Goal: Task Accomplishment & Management: Complete application form

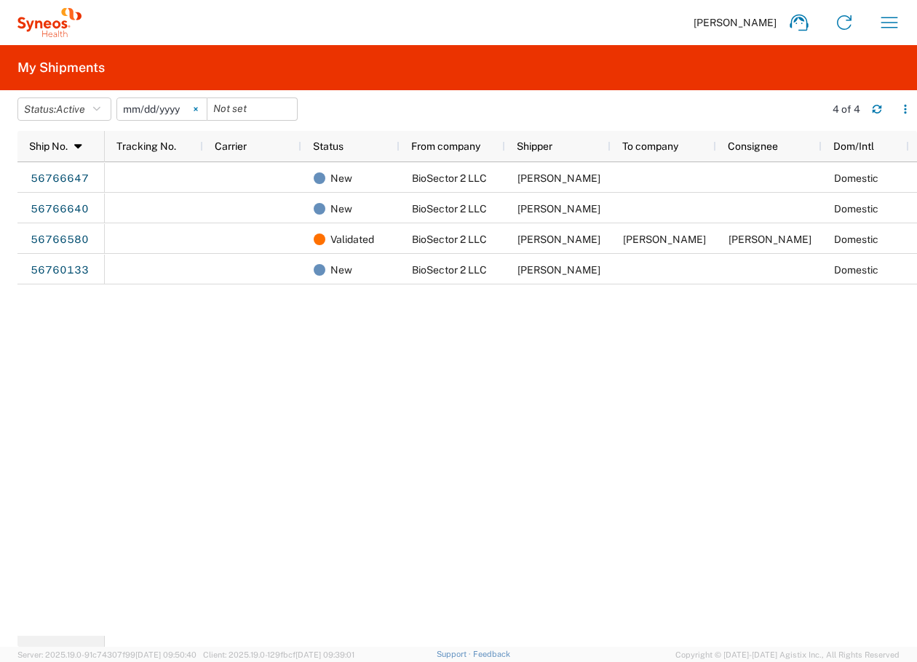
click at [199, 114] on svg-icon at bounding box center [196, 109] width 22 height 22
click at [52, 114] on button "Status: Active" at bounding box center [64, 109] width 94 height 23
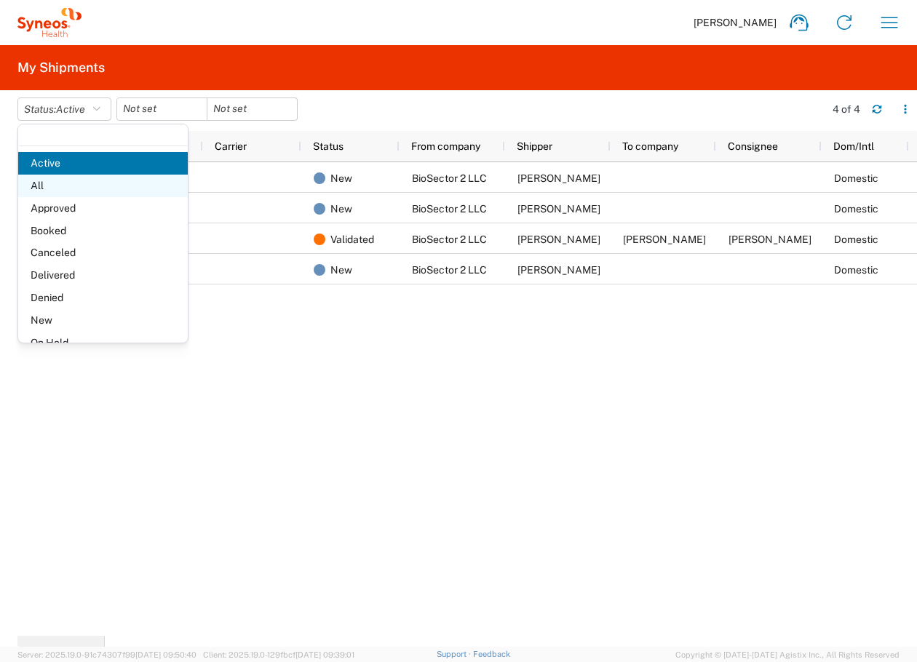
click at [70, 188] on span "All" at bounding box center [103, 186] width 170 height 23
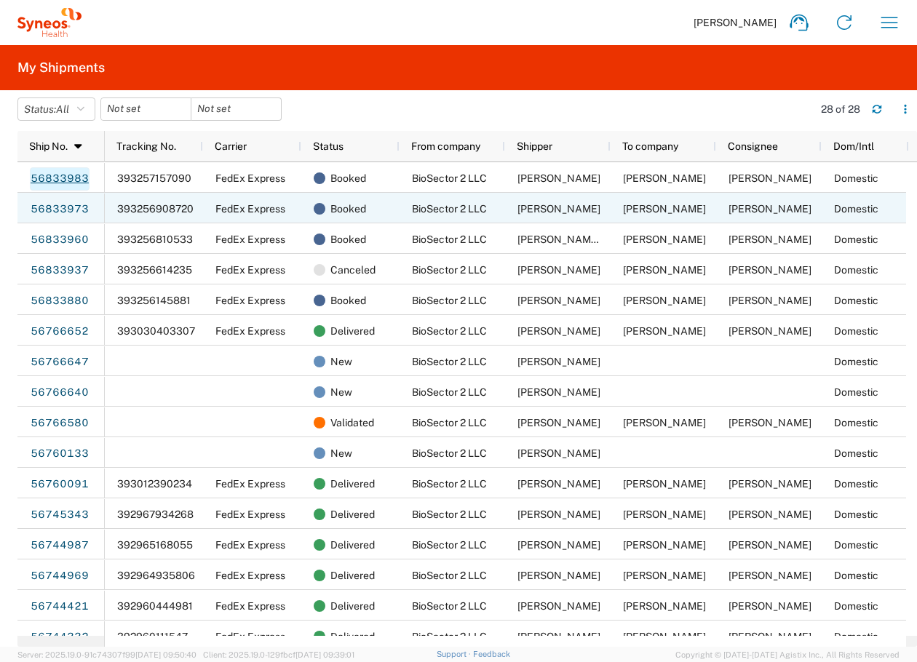
click at [61, 181] on link "56833983" at bounding box center [60, 178] width 60 height 23
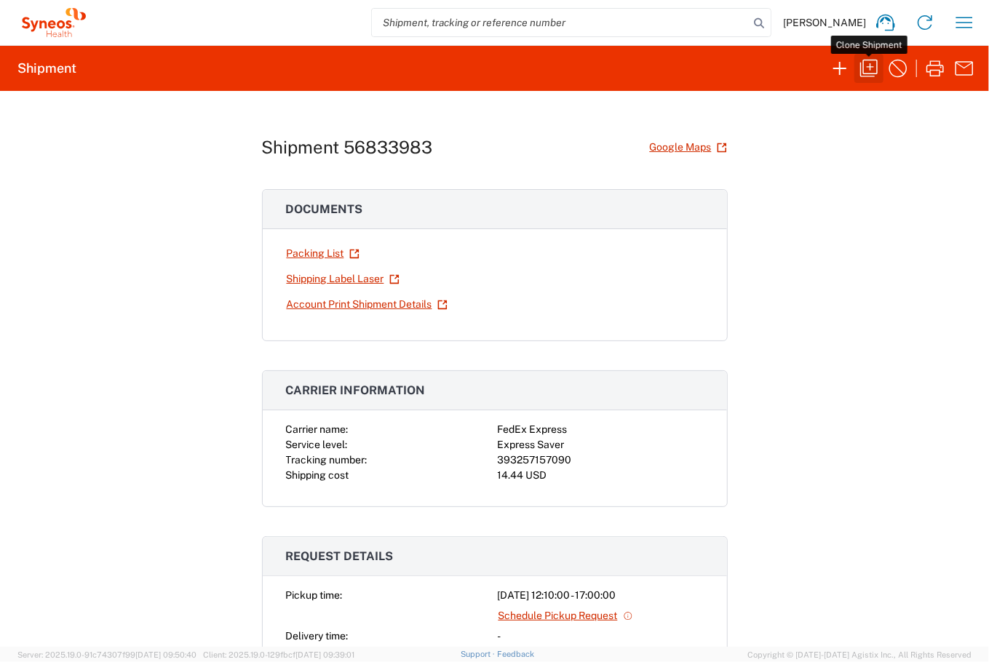
click at [868, 76] on icon "button" at bounding box center [868, 68] width 23 height 23
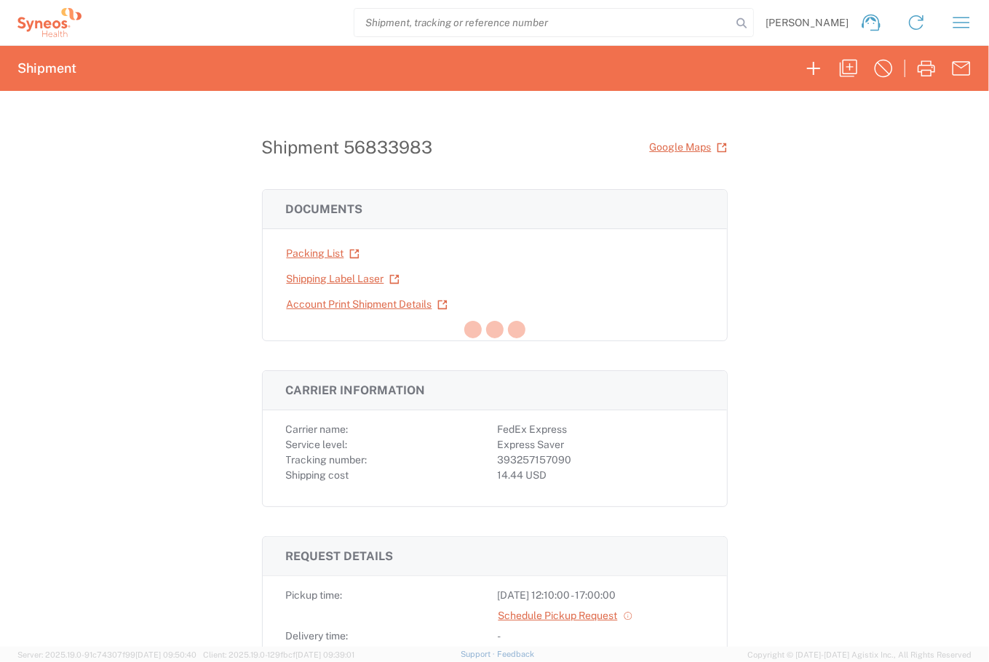
click at [92, 288] on div at bounding box center [494, 331] width 989 height 662
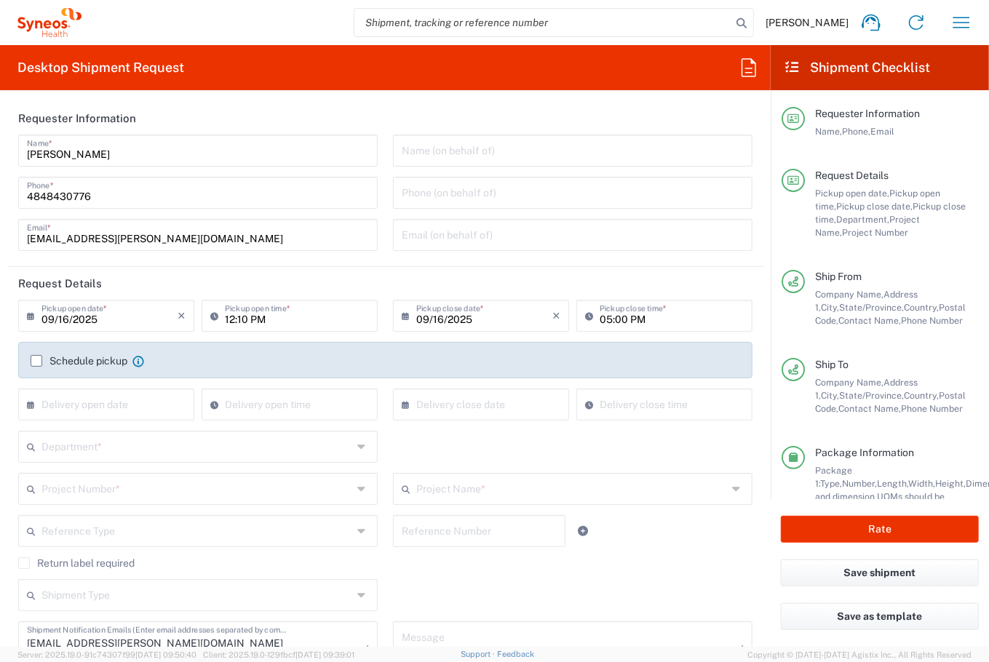
type input "[US_STATE]"
type input "[GEOGRAPHIC_DATA]"
type input "[US_STATE]"
type input "Small Box"
type input "[PERSON_NAME].B2NY.CL.7071183"
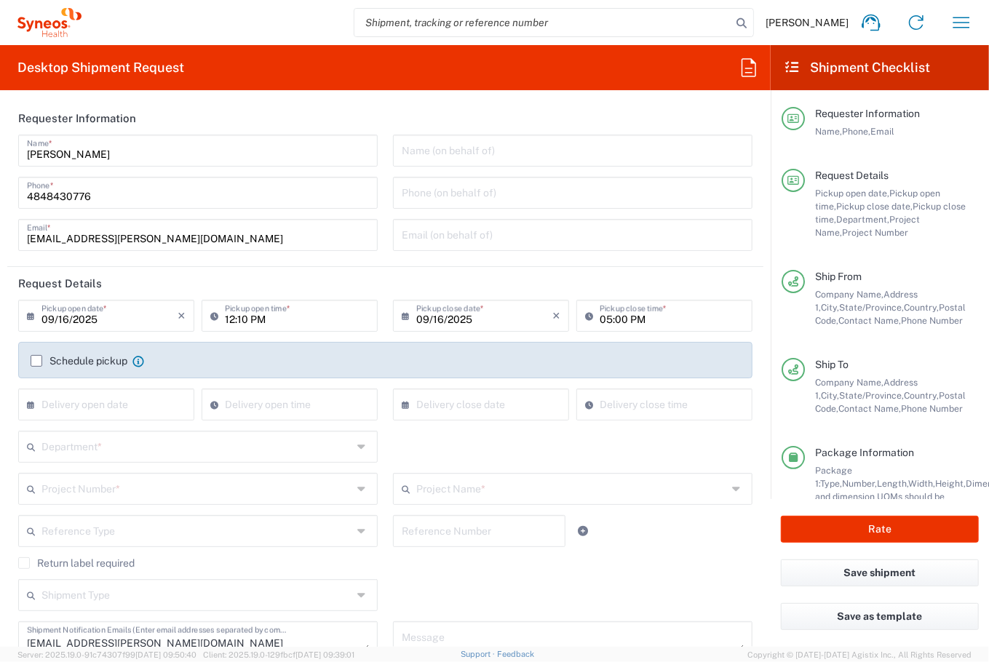
type input "USD"
click at [326, 285] on header "Request Details" at bounding box center [385, 283] width 756 height 33
type input "BioSector 2 LLC- [US_STATE] [GEOGRAPHIC_DATA]"
type input "Galderma.GALALA.25.7071183"
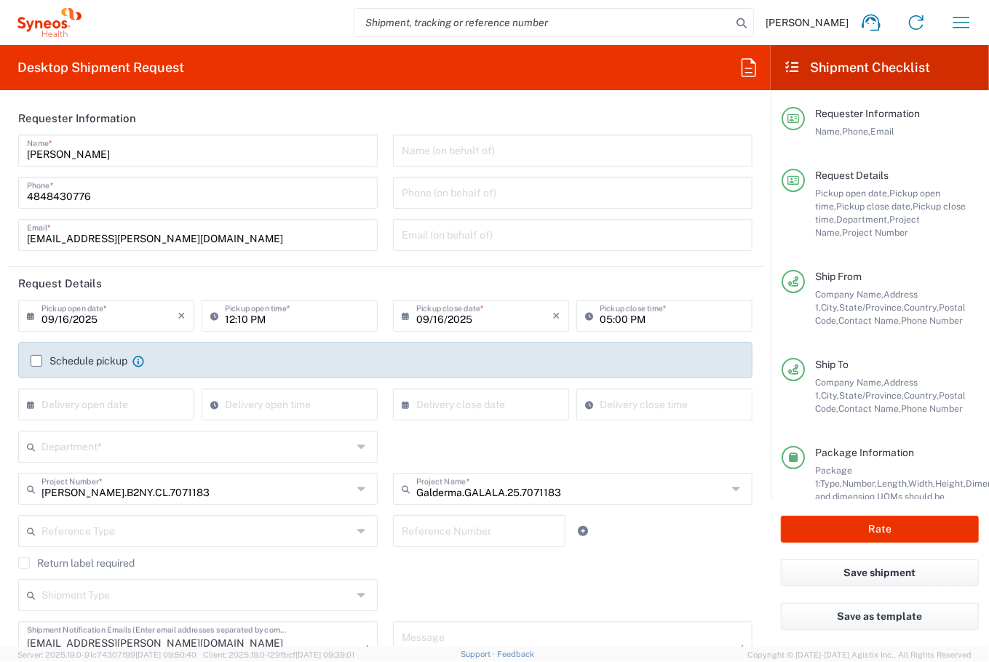
click at [229, 321] on input "12:10 PM" at bounding box center [297, 314] width 144 height 25
type input "6150"
type input "04:10 PM"
click at [360, 282] on header "Request Details" at bounding box center [385, 283] width 756 height 33
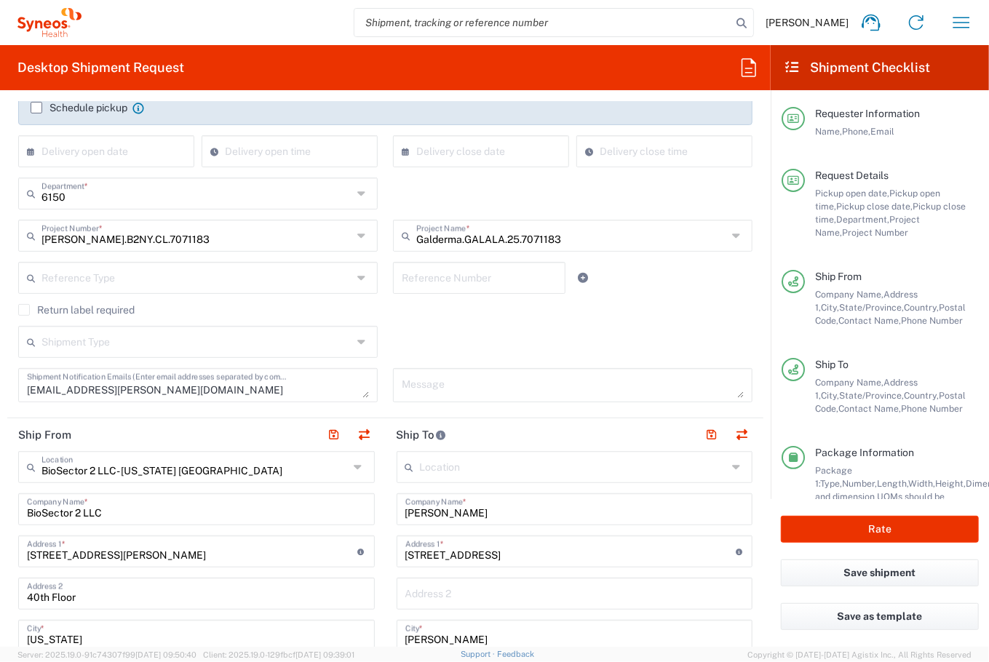
scroll to position [272, 0]
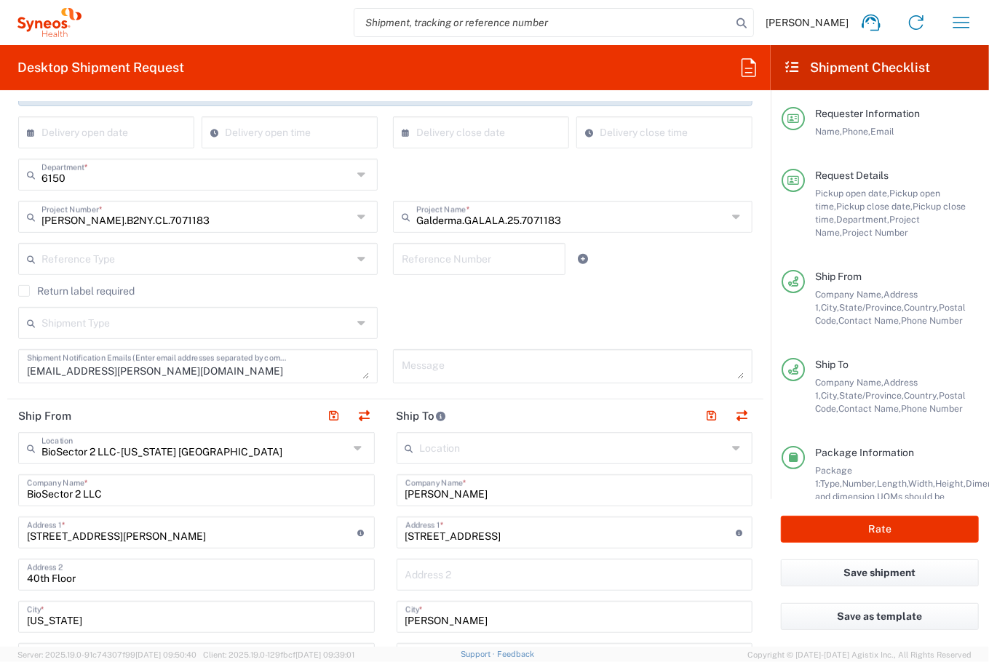
click at [449, 487] on input "[PERSON_NAME]" at bounding box center [574, 489] width 339 height 25
type input "[PERSON_NAME]"
click at [459, 539] on input "[STREET_ADDRESS]" at bounding box center [570, 531] width 330 height 25
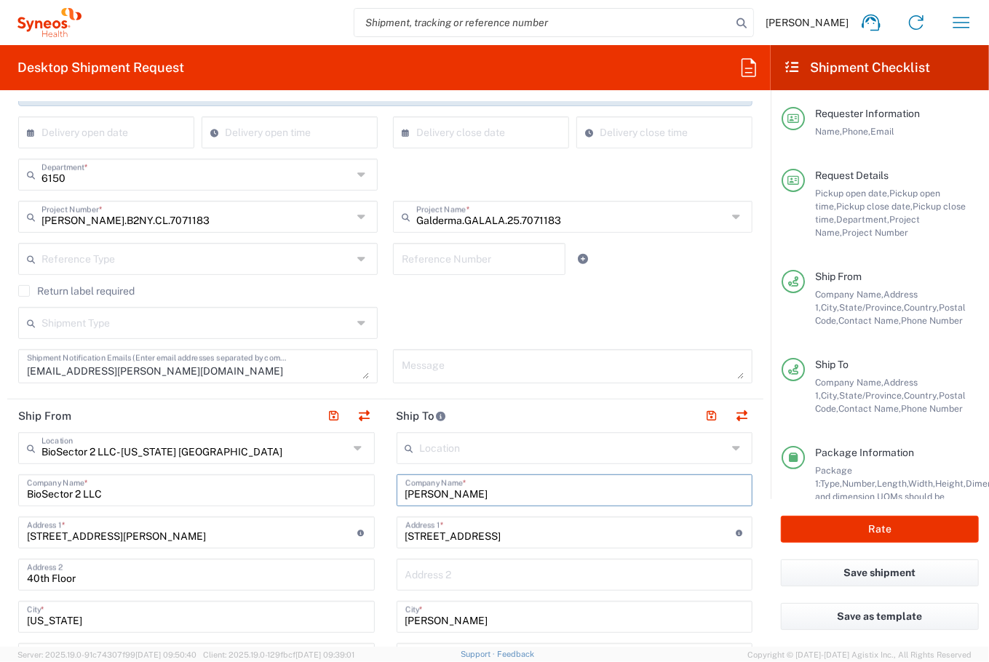
click at [459, 539] on input "[STREET_ADDRESS]" at bounding box center [570, 531] width 330 height 25
paste input "[STREET_ADDRESS]"
type input "[STREET_ADDRESS]"
click at [436, 608] on input "[PERSON_NAME]" at bounding box center [574, 615] width 339 height 25
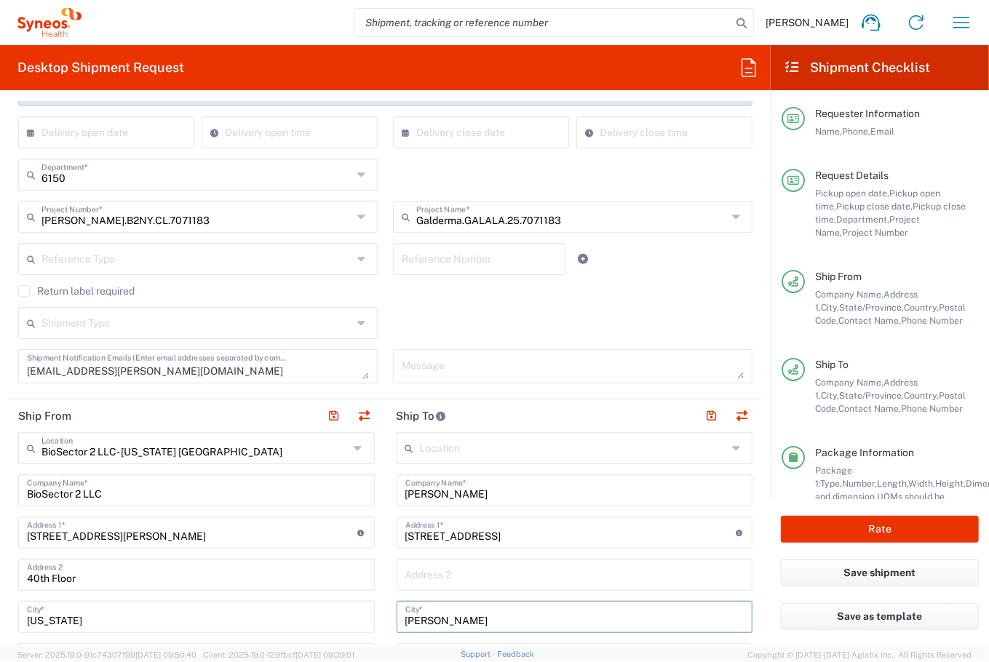
click at [436, 608] on input "[PERSON_NAME]" at bounding box center [574, 615] width 339 height 25
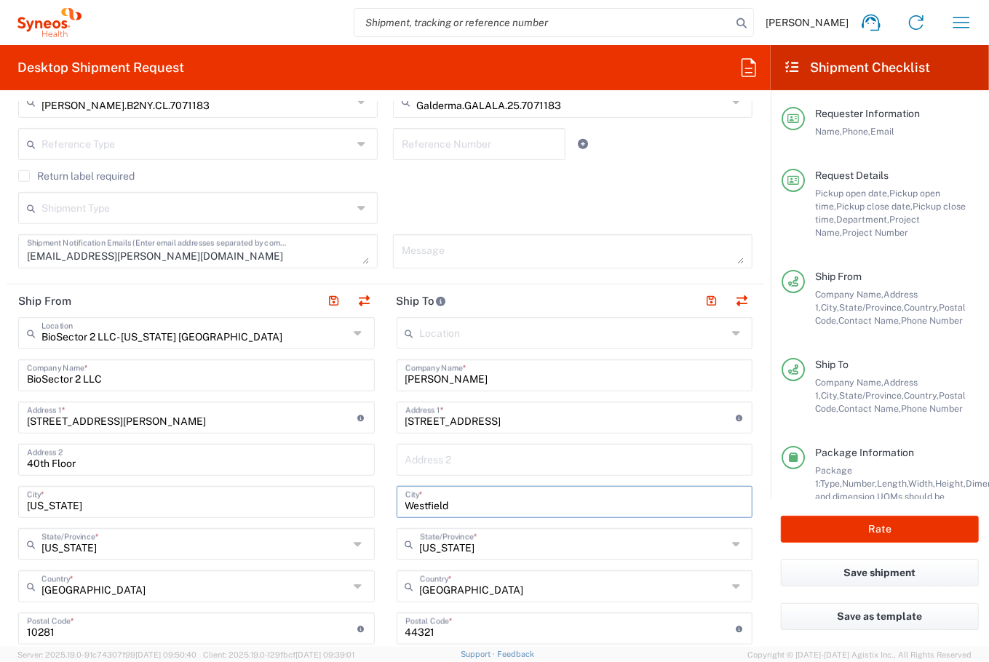
type input "Westfield"
click at [429, 547] on input "[US_STATE]" at bounding box center [574, 543] width 308 height 25
click at [449, 512] on span "[US_STATE]" at bounding box center [566, 514] width 348 height 23
type input "[US_STATE]"
click at [431, 625] on input "undefined" at bounding box center [570, 627] width 330 height 25
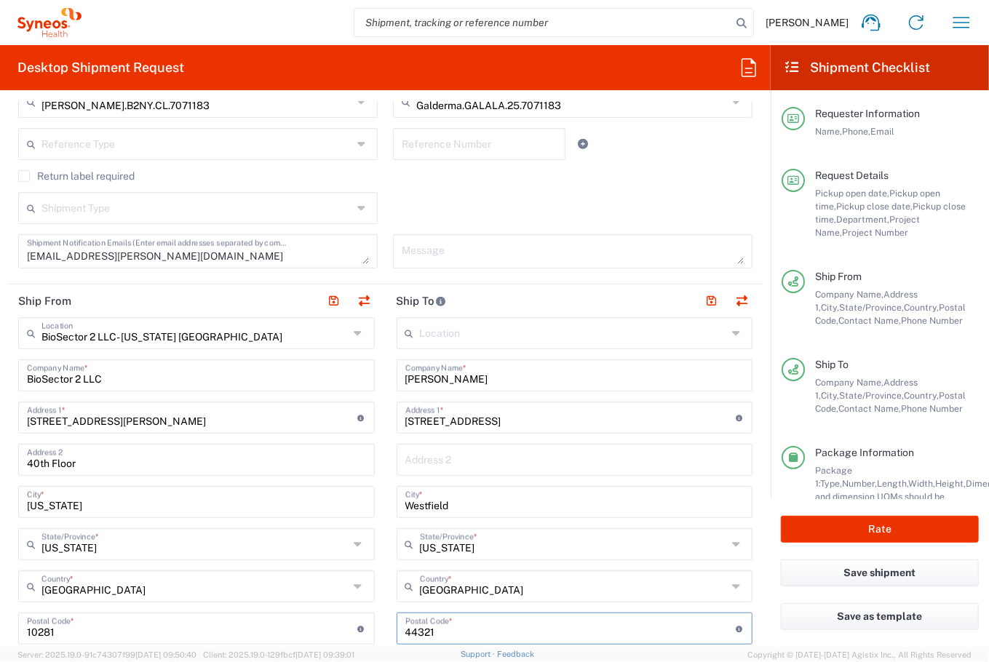
click at [431, 625] on input "undefined" at bounding box center [570, 627] width 330 height 25
click at [413, 628] on input "undefined" at bounding box center [570, 627] width 330 height 25
paste input "07090"
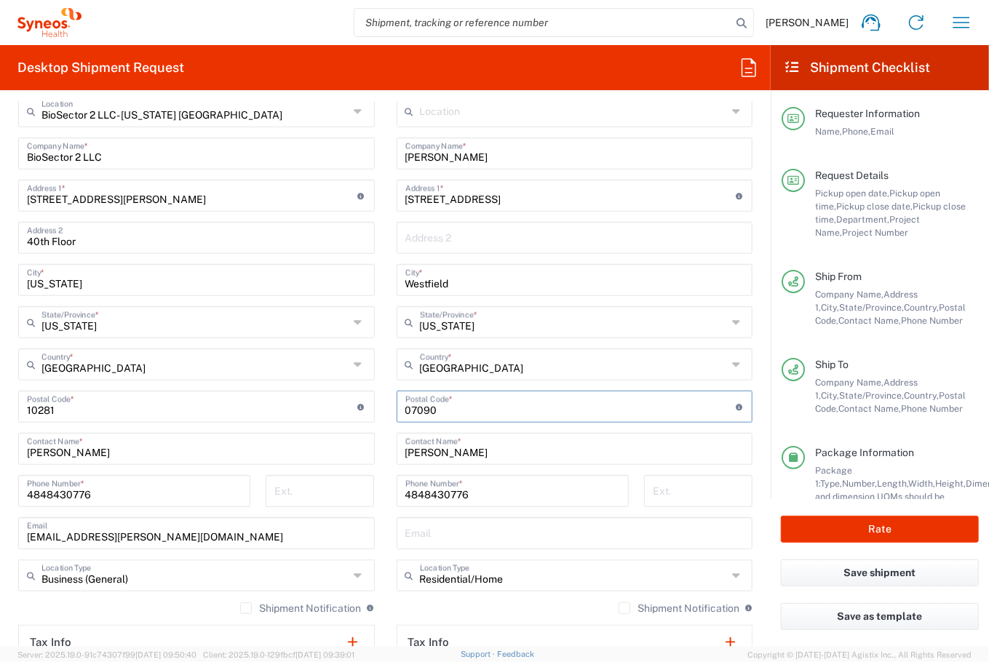
scroll to position [608, 0]
type input "07090"
click at [461, 193] on input "[STREET_ADDRESS]" at bounding box center [570, 195] width 330 height 25
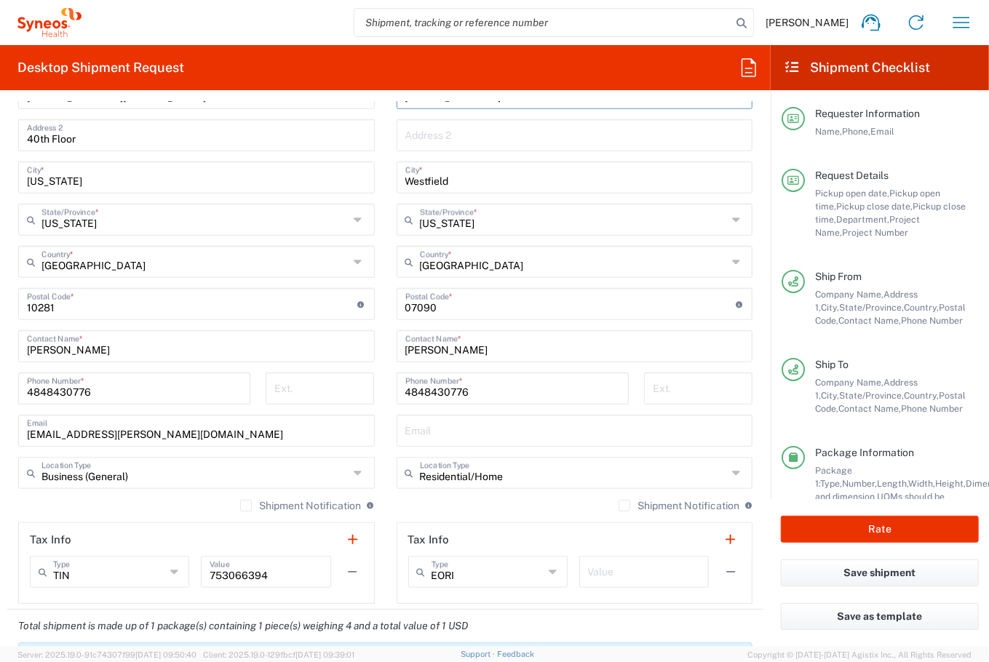
scroll to position [445, 0]
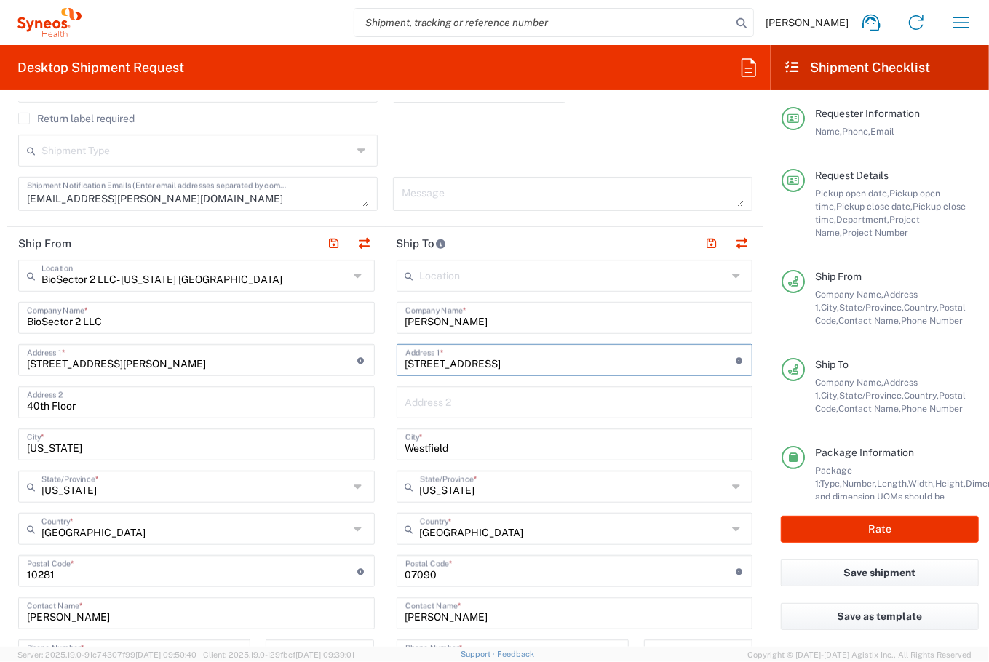
click at [437, 323] on input "[PERSON_NAME]" at bounding box center [574, 316] width 339 height 25
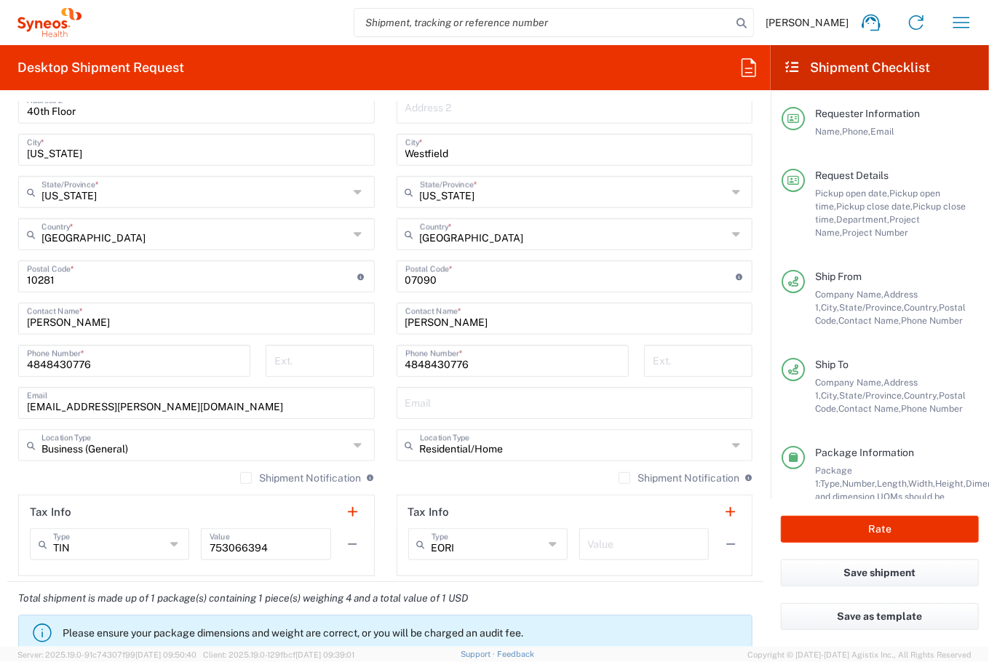
scroll to position [739, 0]
click at [426, 325] on input "[PERSON_NAME]" at bounding box center [574, 318] width 339 height 25
paste input "[PERSON_NAME]"
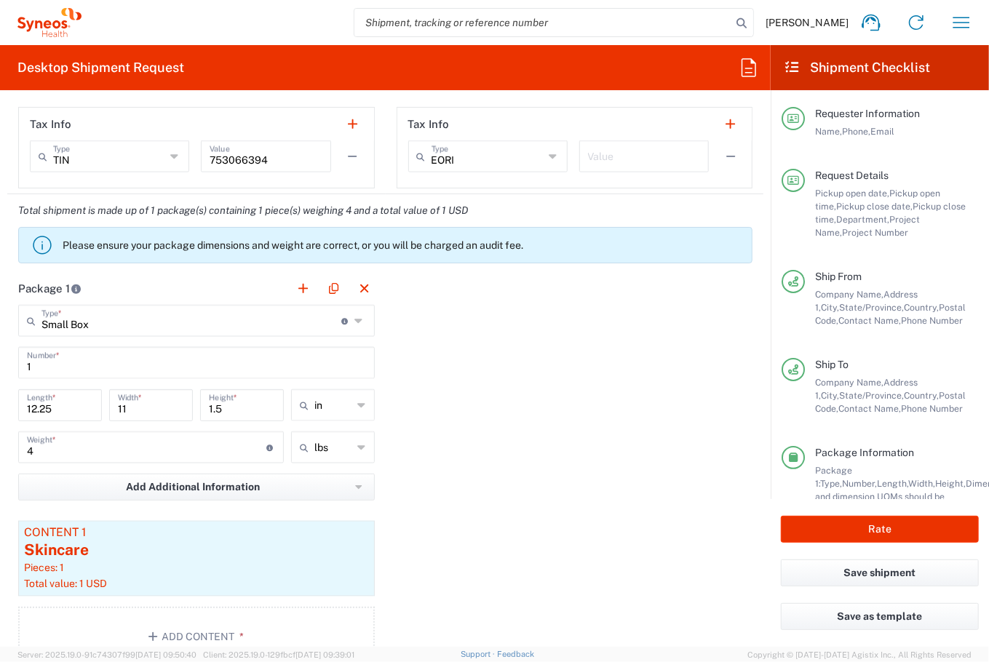
scroll to position [1127, 0]
type input "[PERSON_NAME]"
click at [194, 322] on input "Small Box" at bounding box center [191, 320] width 300 height 25
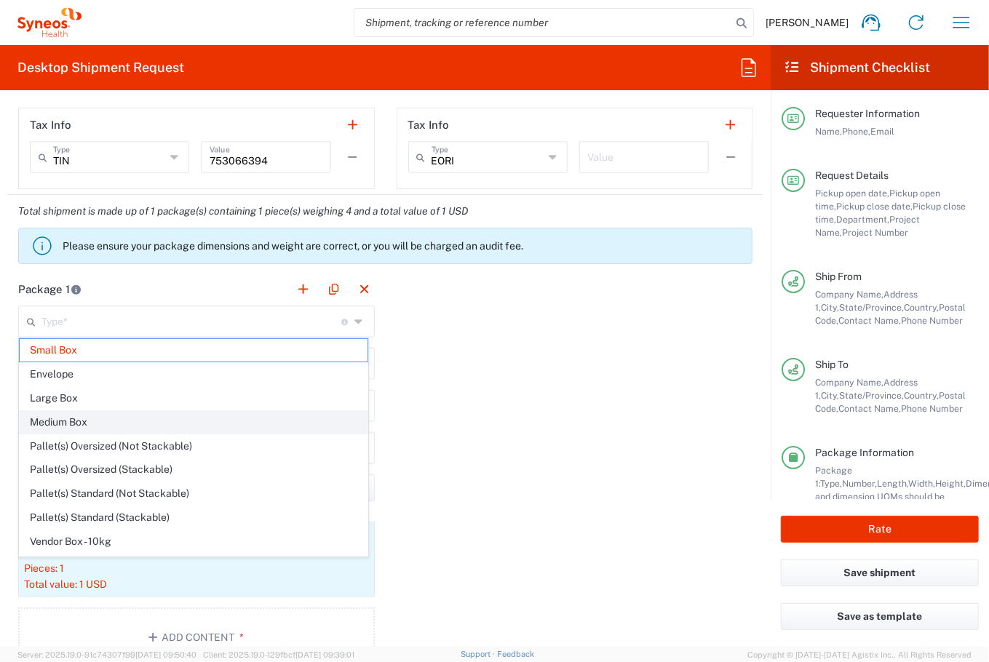
click at [69, 422] on span "Medium Box" at bounding box center [194, 422] width 348 height 23
type input "Medium Box"
type input "13"
type input "11.5"
type input "2.5"
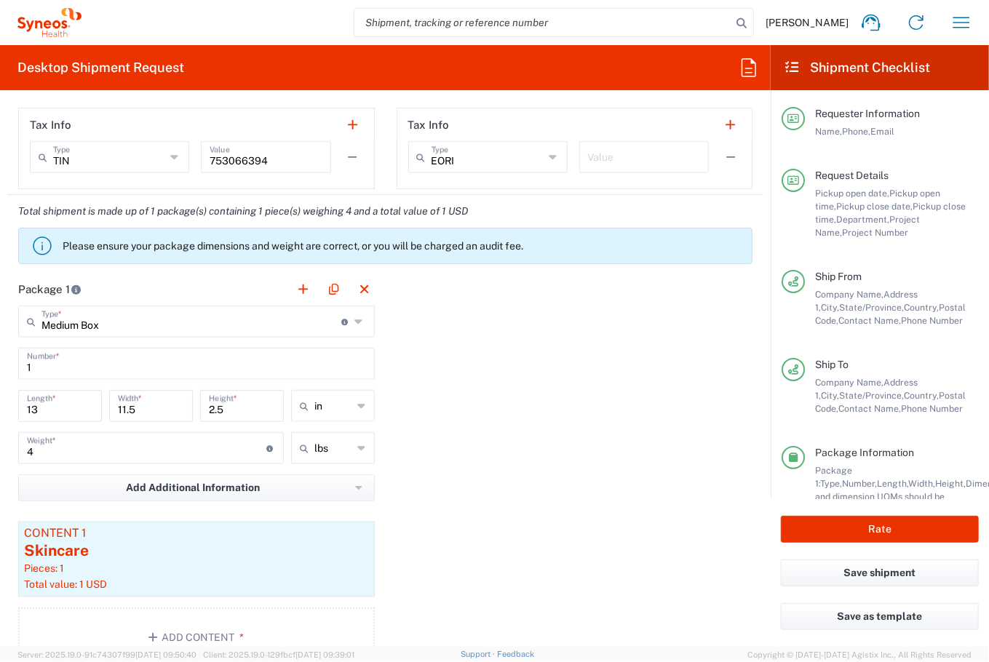
click at [64, 435] on input "4" at bounding box center [146, 447] width 239 height 25
type input "10"
click at [586, 486] on div "Package 1 Medium Box Type * Material used to package goods Small Box Envelope L…" at bounding box center [385, 475] width 756 height 405
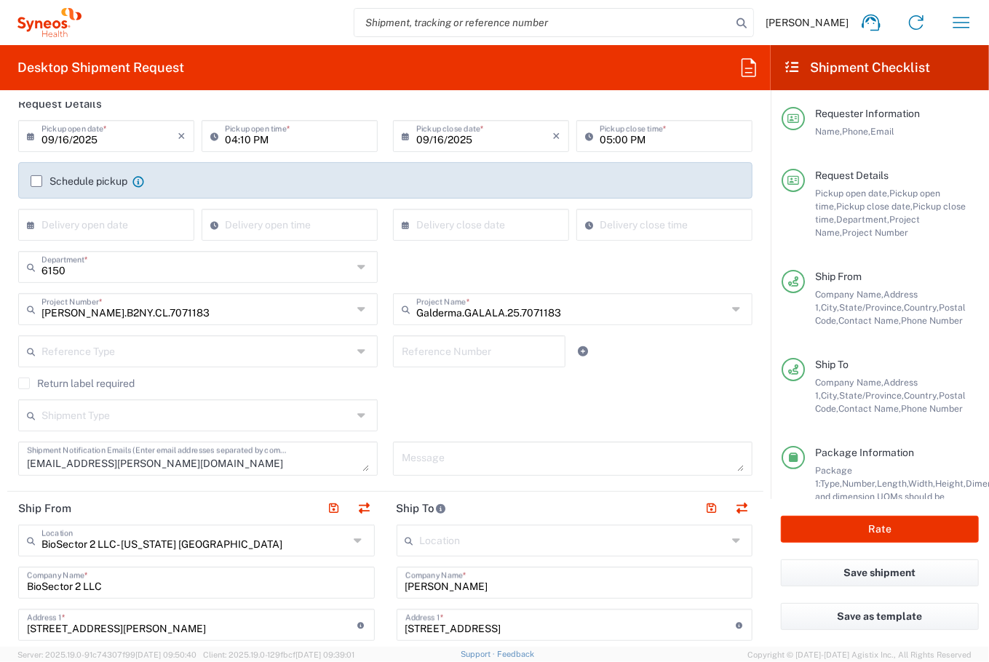
scroll to position [0, 0]
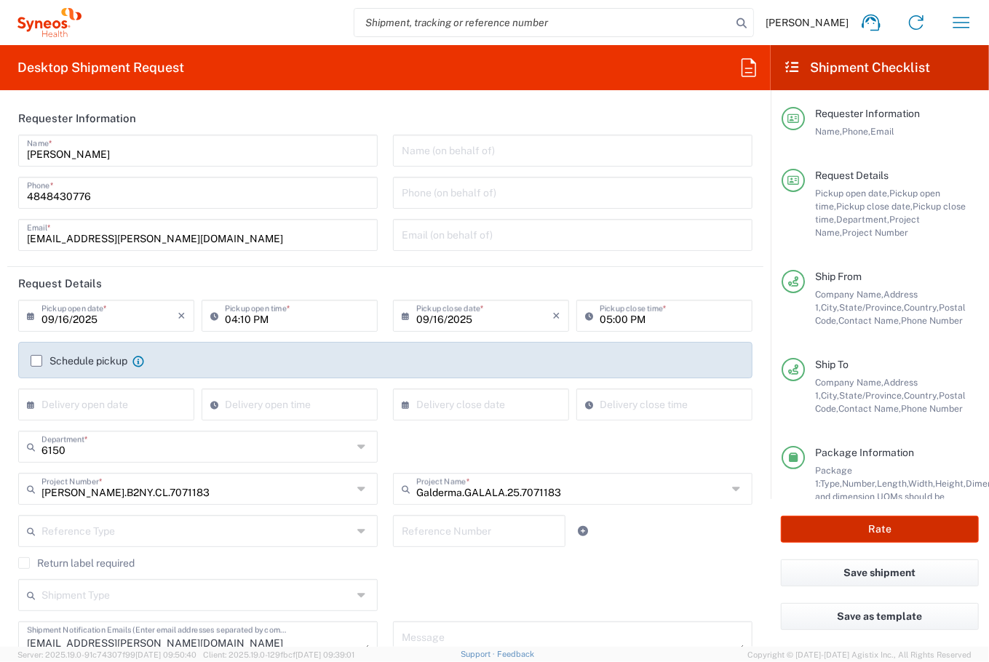
click at [863, 531] on button "Rate" at bounding box center [880, 529] width 198 height 27
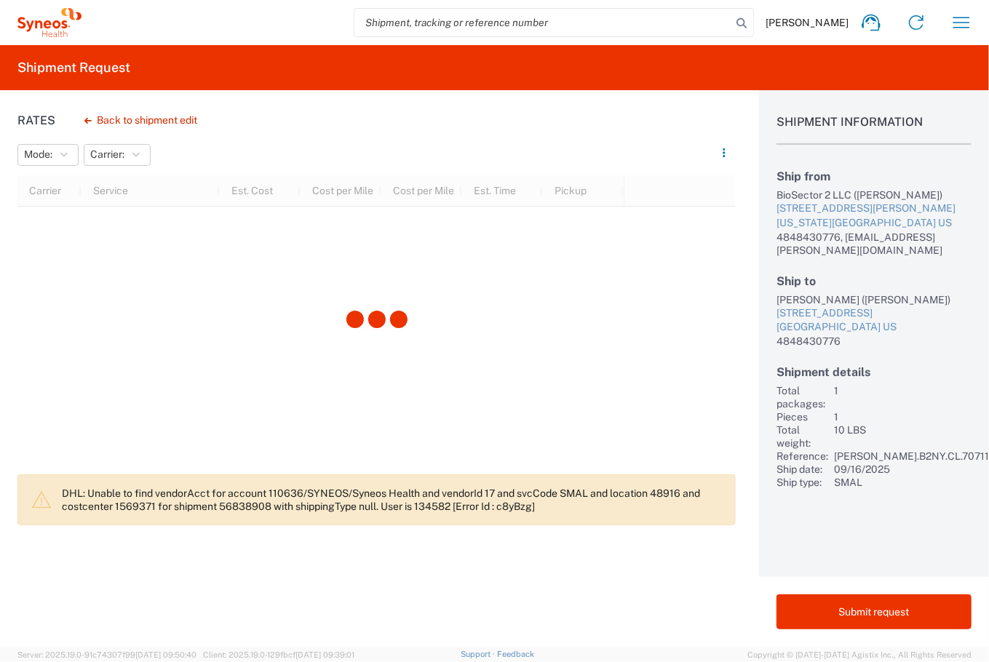
click at [259, 392] on div at bounding box center [376, 320] width 718 height 290
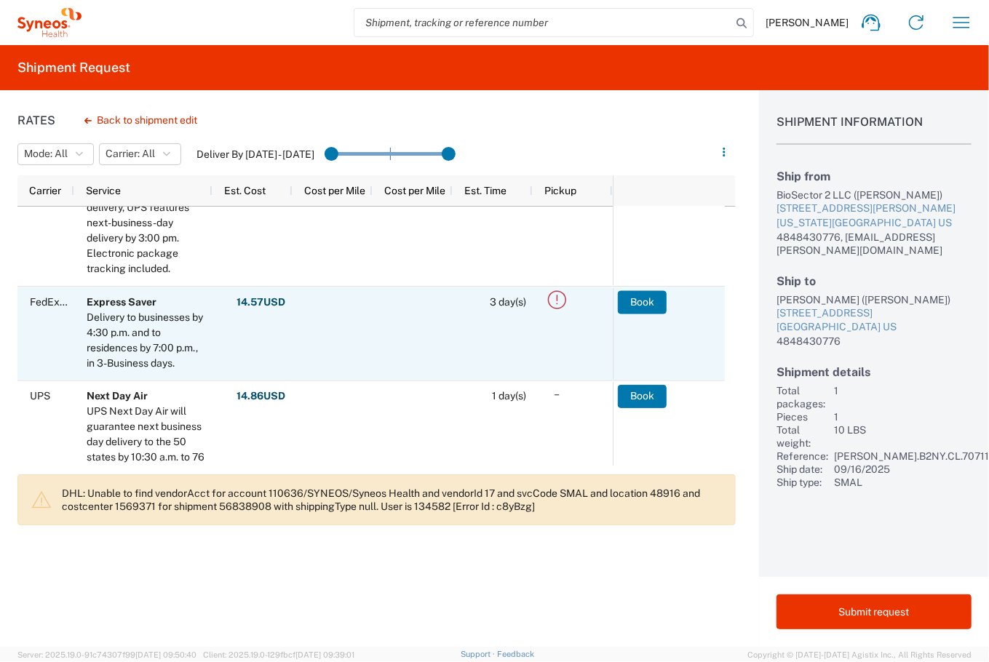
click at [554, 299] on icon at bounding box center [557, 300] width 24 height 24
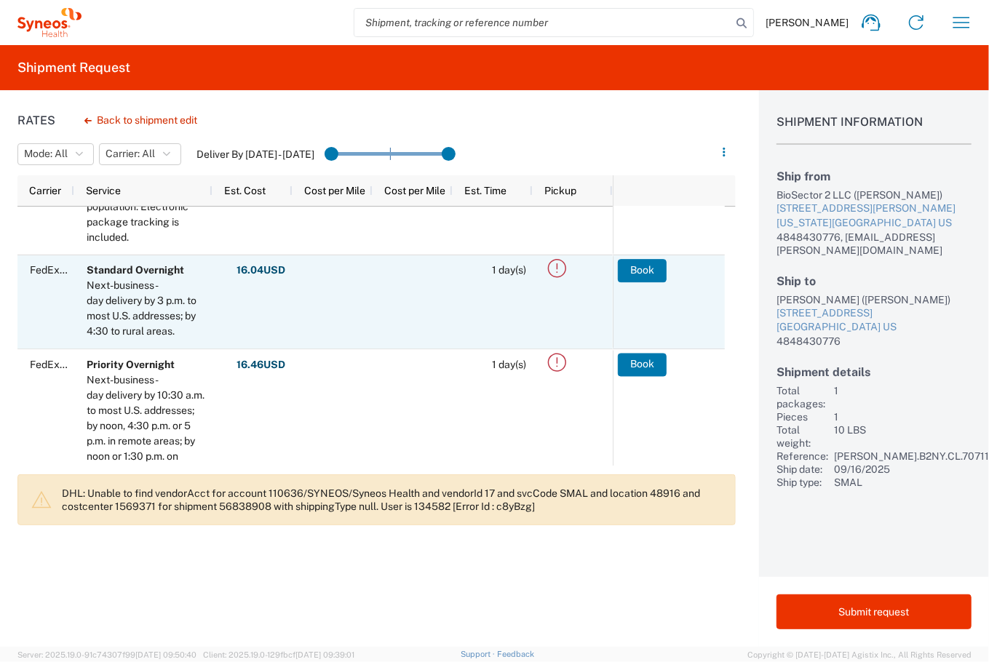
click at [556, 270] on icon at bounding box center [557, 268] width 24 height 24
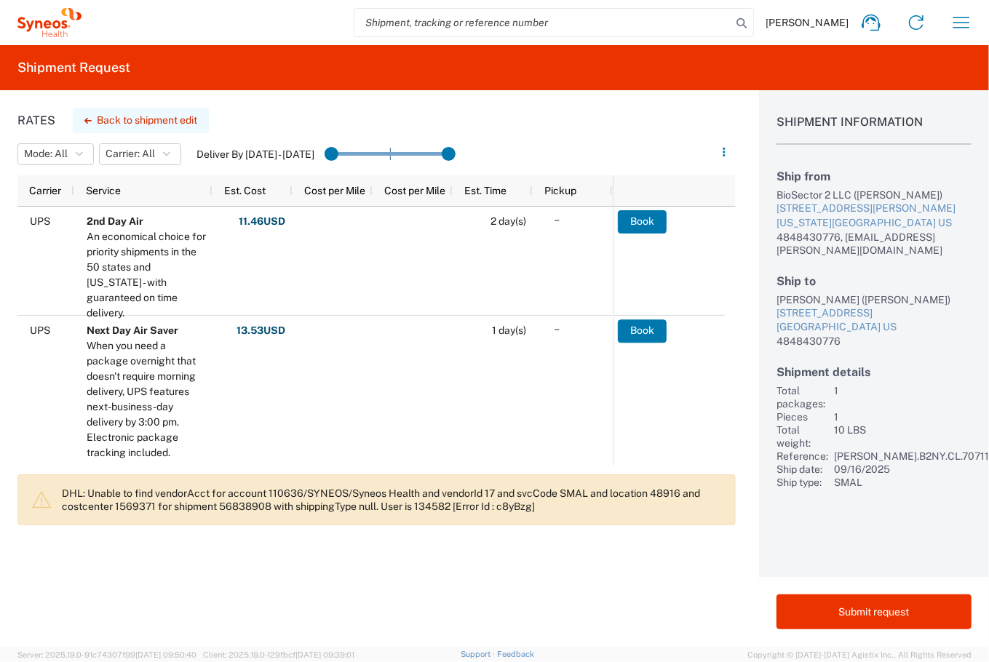
click at [115, 117] on button "Back to shipment edit" at bounding box center [141, 120] width 136 height 25
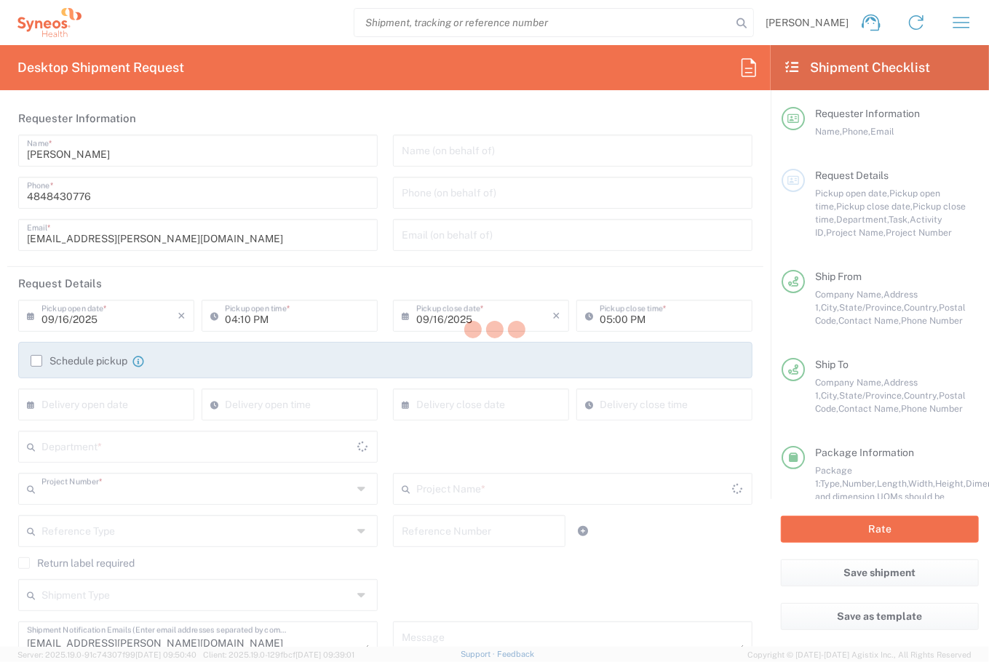
type input "[PERSON_NAME].B2NY.CL.7071183"
type input "[US_STATE]"
type input "Medium Box"
type input "6150"
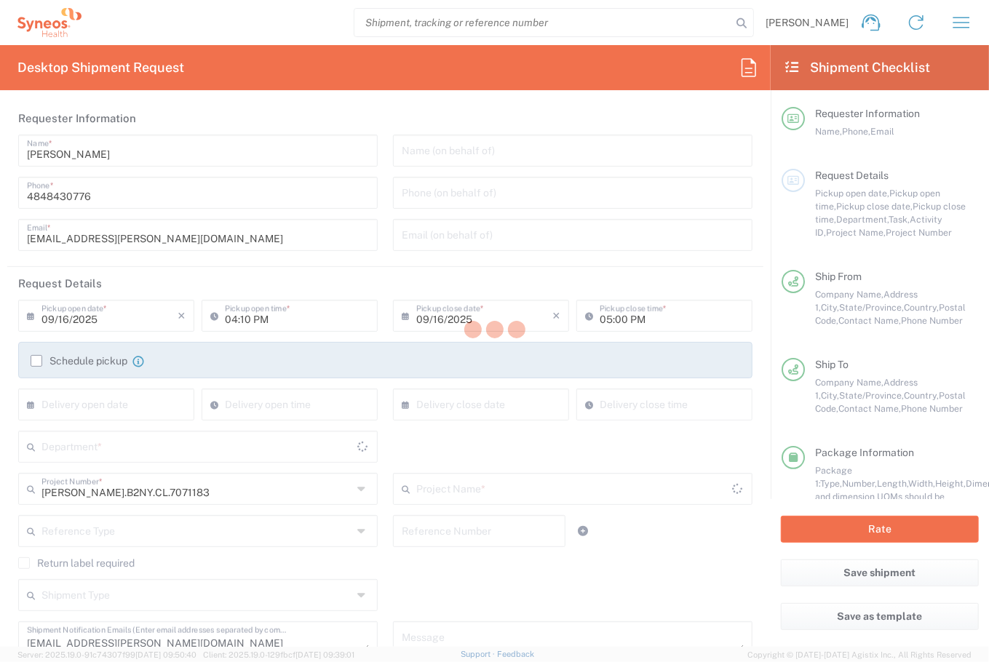
type input "Galderma.GALALA.25.7071183"
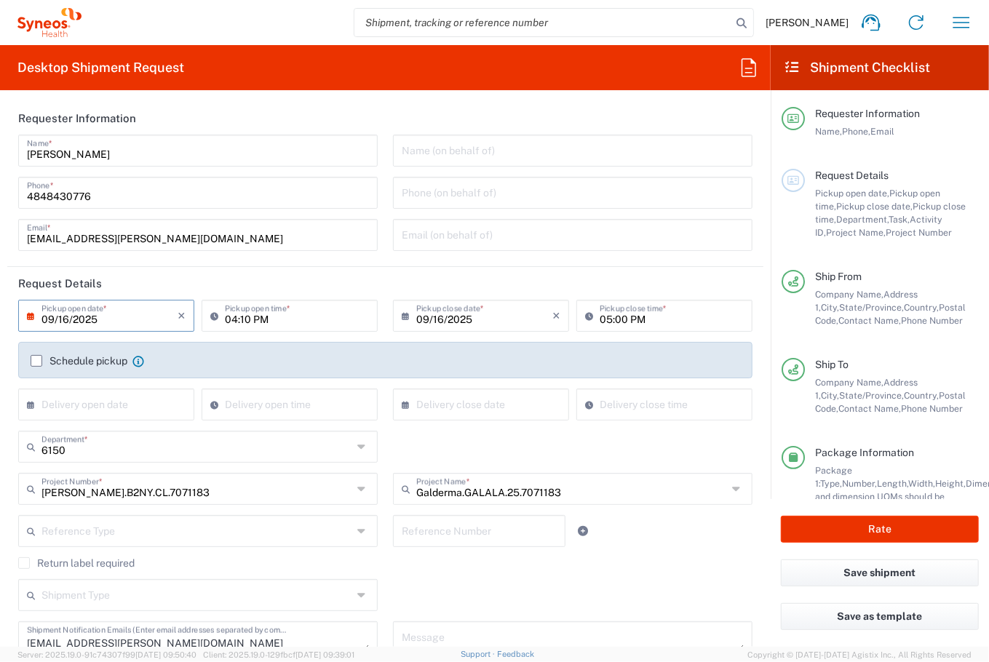
click at [135, 327] on input "09/16/2025" at bounding box center [109, 314] width 136 height 25
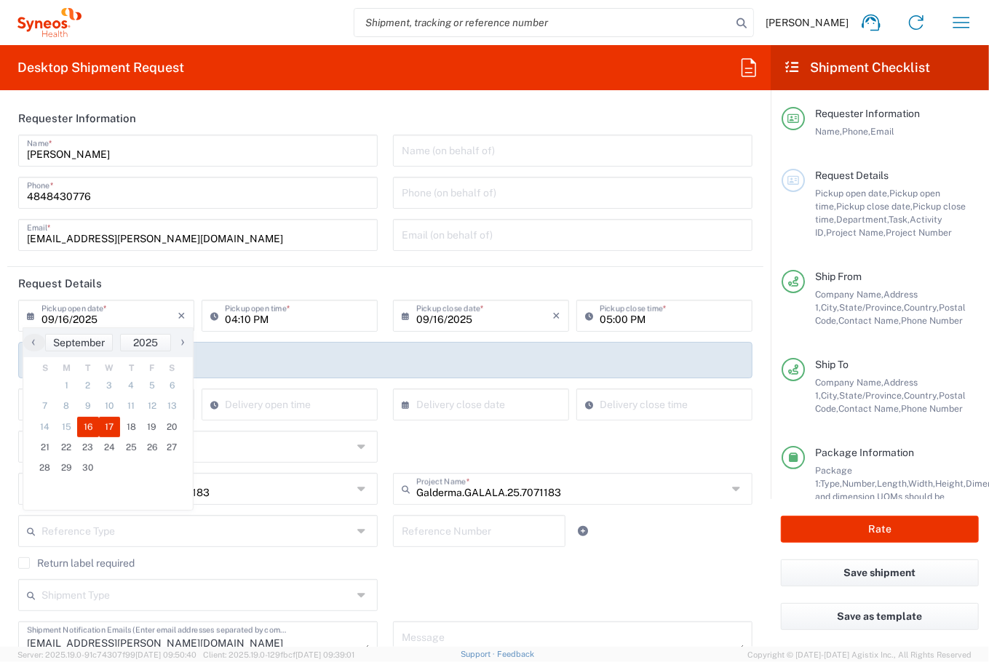
click at [103, 427] on span "17" at bounding box center [110, 427] width 22 height 20
type input "09/17/2025"
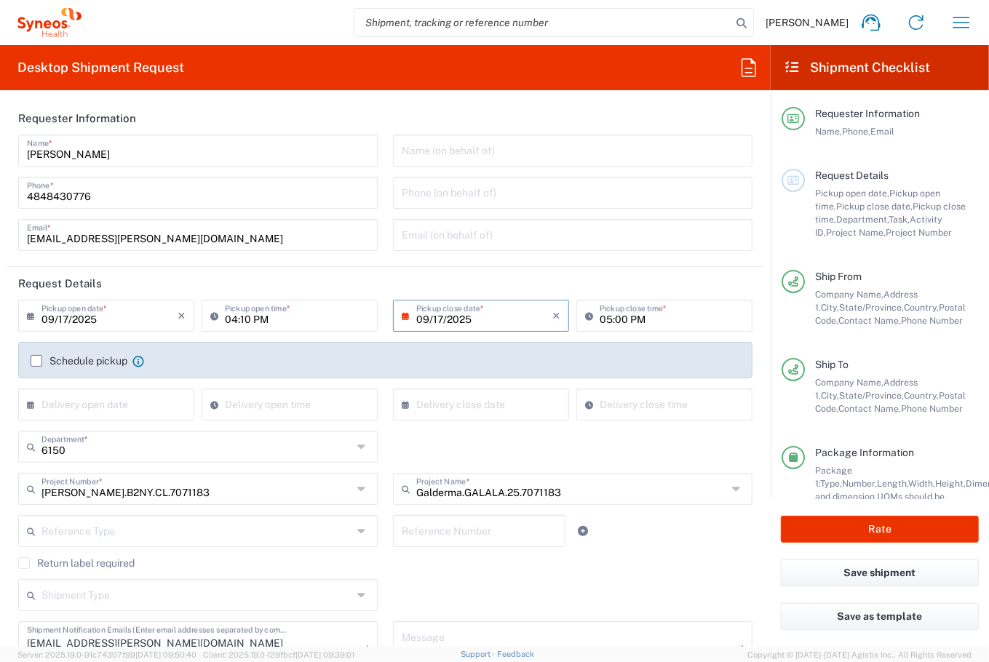
click at [226, 326] on input "04:10 PM" at bounding box center [297, 314] width 144 height 25
click at [239, 325] on input "04:10 PM" at bounding box center [297, 314] width 144 height 25
click at [234, 322] on input "04:10 PM" at bounding box center [297, 314] width 144 height 25
click at [261, 323] on input "8:10 PM" at bounding box center [297, 314] width 144 height 25
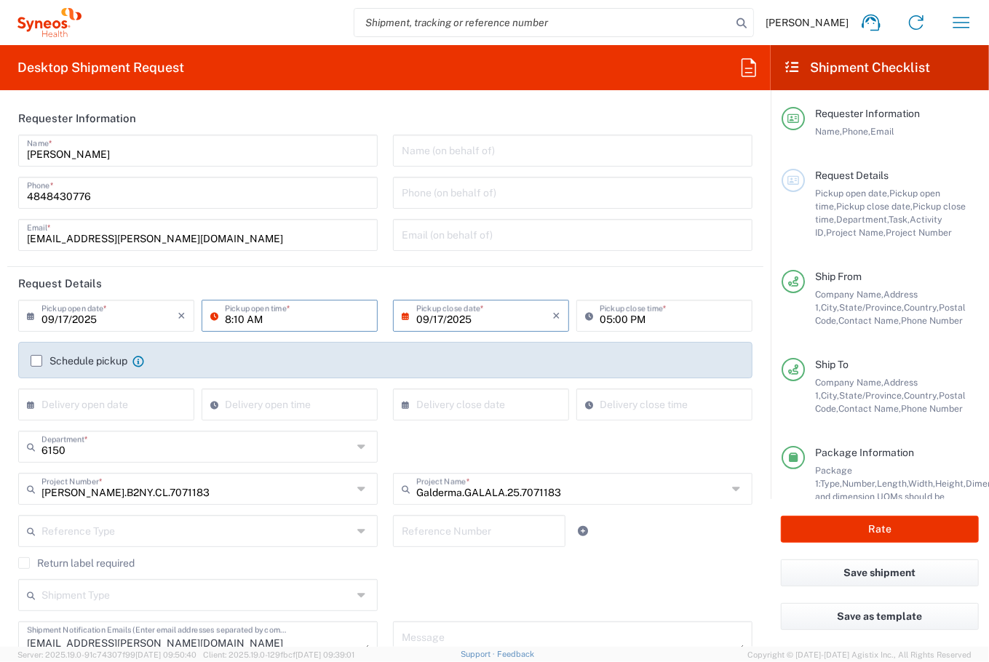
type input "08:10 AM"
click at [352, 280] on header "Request Details" at bounding box center [385, 283] width 756 height 33
click at [886, 532] on button "Rate" at bounding box center [880, 529] width 198 height 27
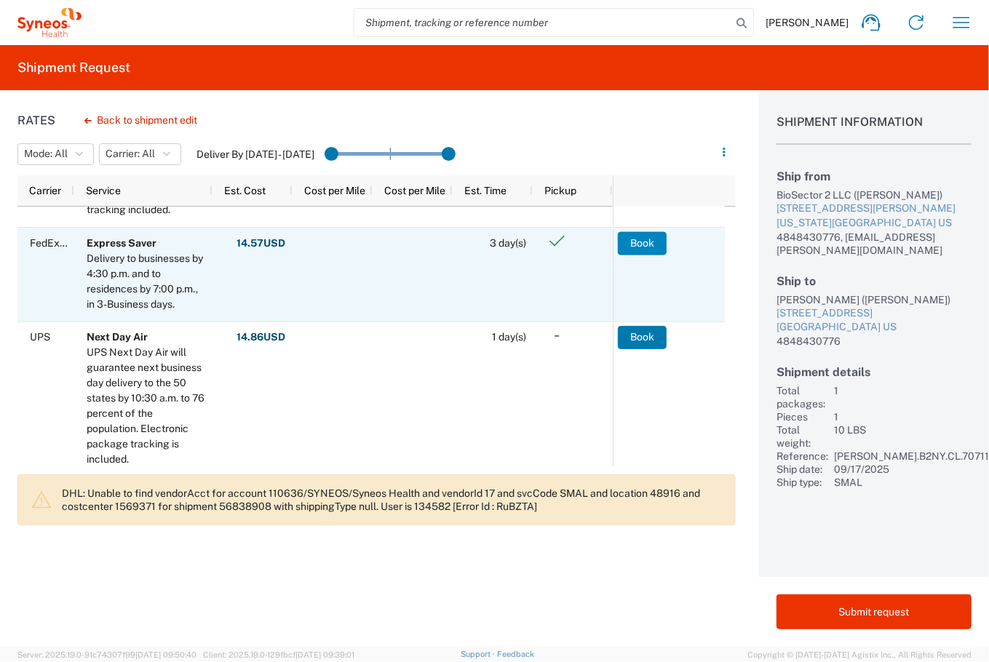
click at [645, 242] on button "Book" at bounding box center [642, 242] width 49 height 23
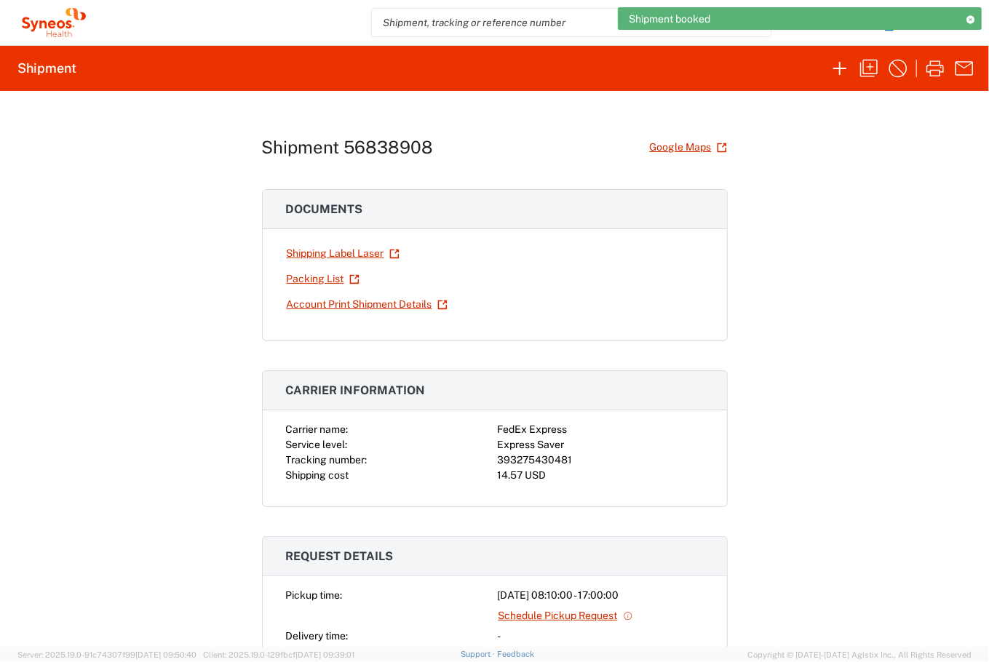
click at [499, 456] on div "393275430481" at bounding box center [601, 460] width 206 height 15
copy div "393275430481"
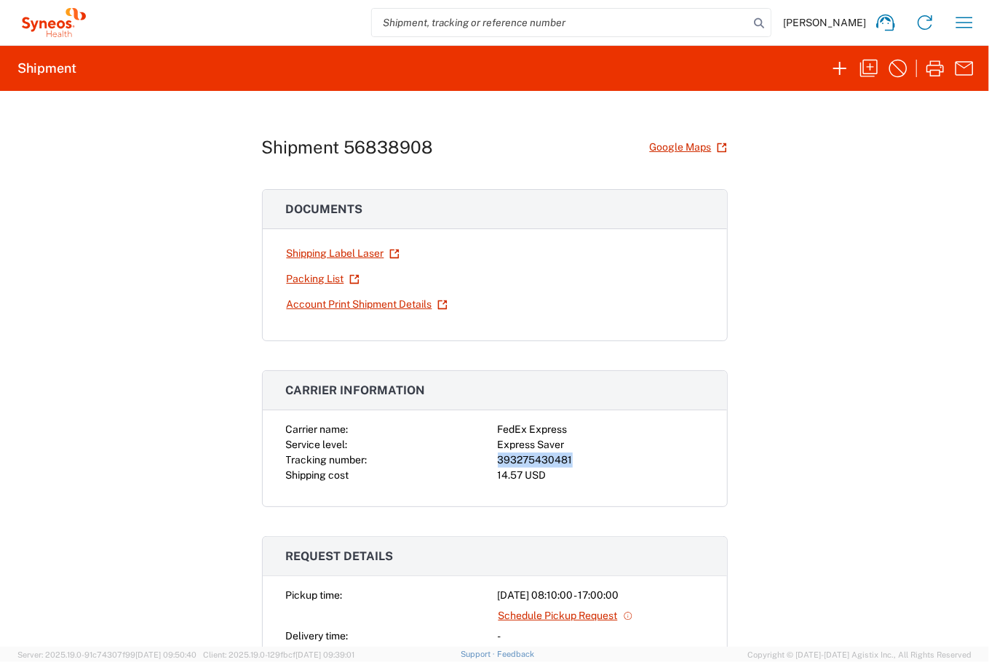
click at [271, 403] on h3 "Carrier information" at bounding box center [495, 390] width 464 height 39
click at [306, 244] on link "Shipping Label Laser" at bounding box center [343, 253] width 114 height 25
